Goal: Task Accomplishment & Management: Complete application form

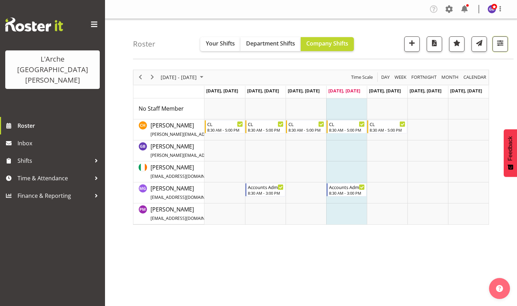
click at [498, 40] on span "button" at bounding box center [500, 43] width 9 height 9
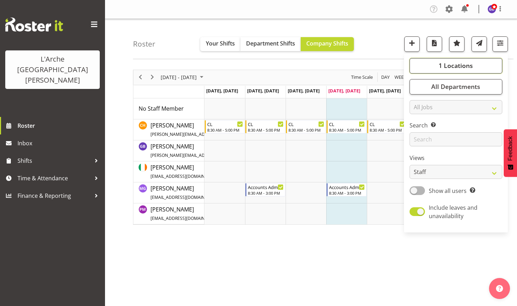
click at [458, 61] on button "1 Locations" at bounding box center [456, 65] width 93 height 15
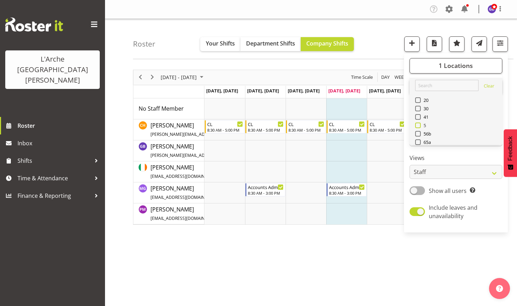
click at [418, 123] on span at bounding box center [418, 126] width 6 height 6
click at [418, 123] on input "5" at bounding box center [417, 125] width 5 height 5
checkbox input "true"
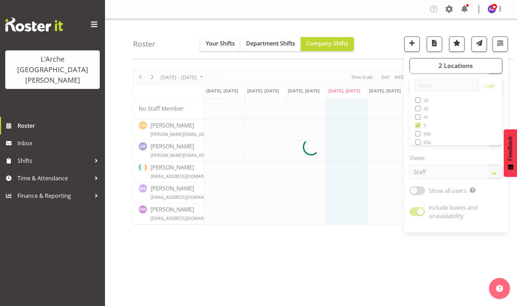
click at [378, 28] on div "Roster Your Shifts Department Shifts Company Shifts 2 Locations Clear 20 30 41 …" at bounding box center [323, 39] width 381 height 40
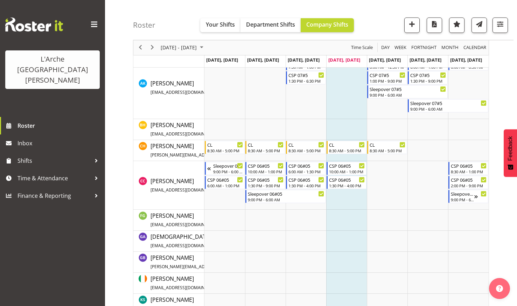
scroll to position [210, 0]
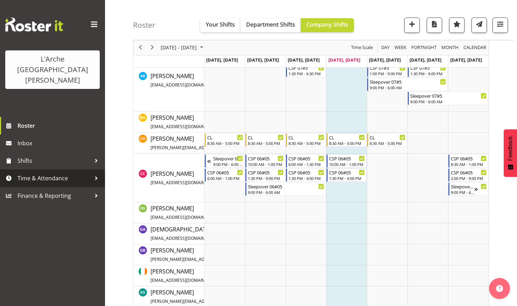
click at [35, 173] on span "Time & Attendance" at bounding box center [55, 178] width 74 height 11
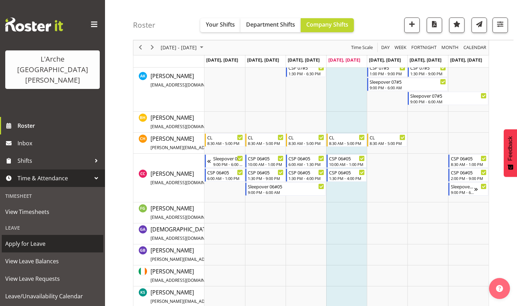
click at [31, 238] on span "Apply for Leave" at bounding box center [52, 243] width 95 height 11
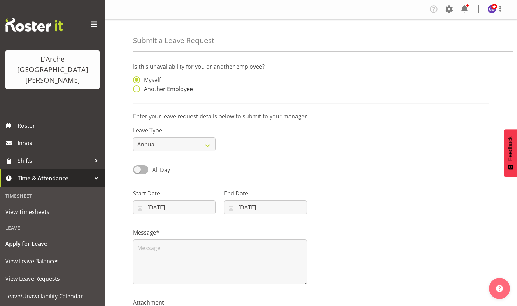
click at [137, 89] on span at bounding box center [136, 88] width 7 height 7
click at [137, 89] on input "Another Employee" at bounding box center [135, 89] width 5 height 5
radio input "true"
click at [236, 81] on input "text" at bounding box center [265, 83] width 83 height 14
click at [246, 97] on span "[PERSON_NAME]" at bounding box center [251, 101] width 43 height 8
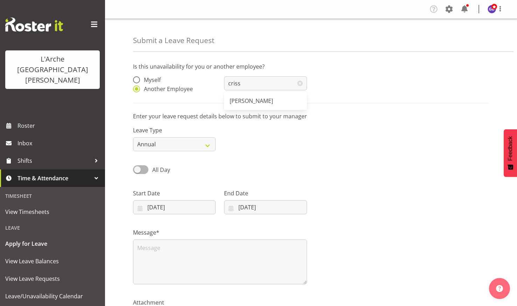
type input "[PERSON_NAME]"
click at [208, 141] on select "Annual Sick Leave Without Pay Bereavement Domestic Violence Parental Jury Servi…" at bounding box center [174, 144] width 83 height 14
select select "Sick"
click at [133, 137] on select "Annual Sick Leave Without Pay Bereavement Domestic Violence Parental Jury Servi…" at bounding box center [174, 144] width 83 height 14
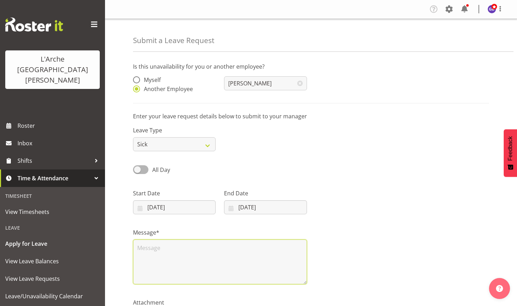
click at [141, 245] on textarea at bounding box center [220, 262] width 174 height 45
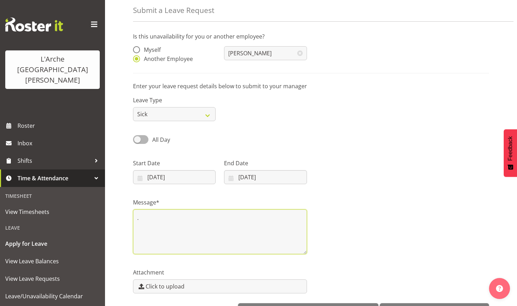
scroll to position [53, 0]
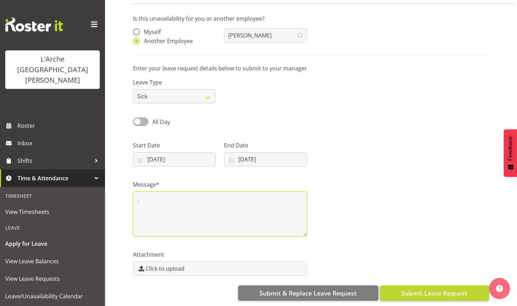
type textarea "."
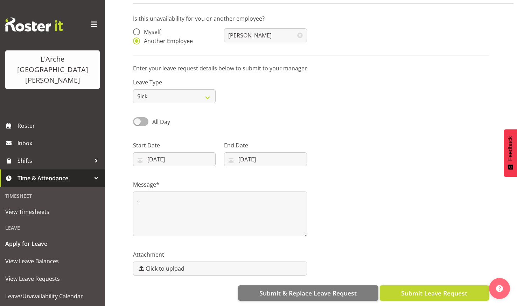
click at [425, 289] on span "Submit Leave Request" at bounding box center [434, 293] width 66 height 9
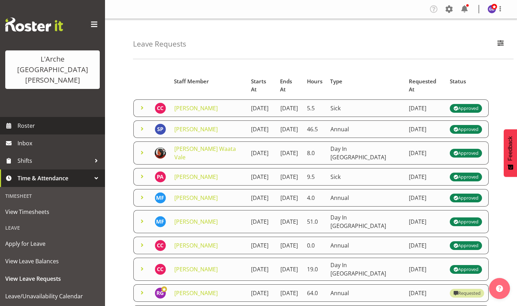
click at [30, 120] on span "Roster" at bounding box center [60, 125] width 84 height 11
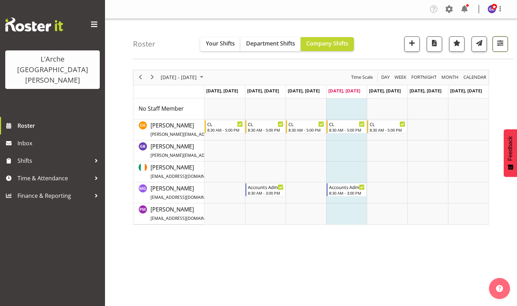
click at [497, 40] on span "button" at bounding box center [500, 43] width 9 height 9
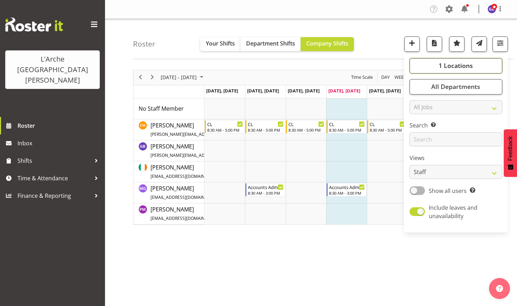
click at [452, 63] on span "1 Locations" at bounding box center [456, 65] width 34 height 8
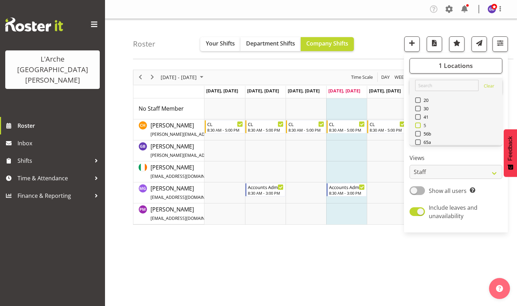
click at [419, 124] on span at bounding box center [418, 126] width 6 height 6
click at [419, 124] on input "5" at bounding box center [417, 125] width 5 height 5
checkbox input "true"
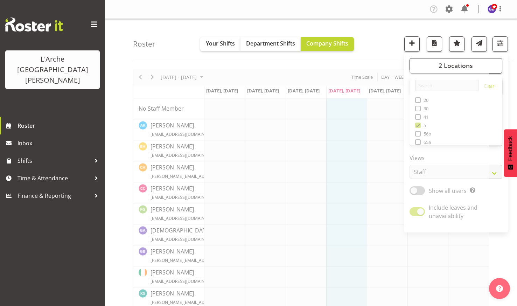
click at [366, 4] on nav "Company Settings Roles & Skills Tasks Jobs Employees Locations & Departments Ac…" at bounding box center [311, 10] width 398 height 12
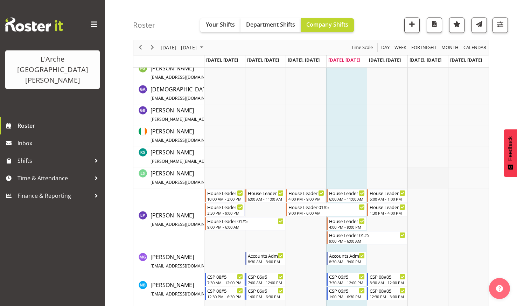
scroll to position [420, 0]
